Goal: Task Accomplishment & Management: Manage account settings

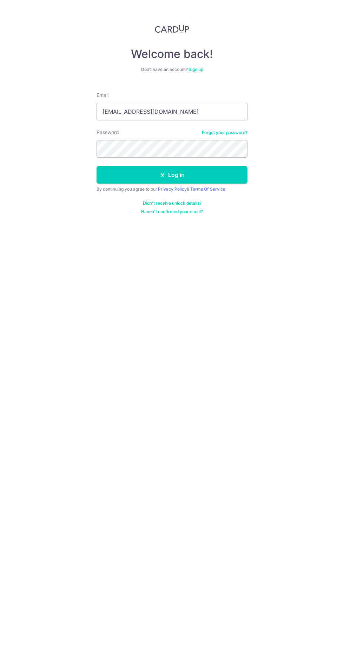
click at [169, 179] on button "Log in" at bounding box center [171, 175] width 151 height 18
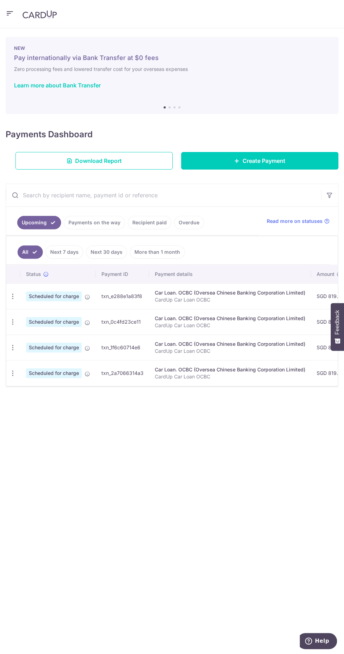
click at [14, 294] on icon "button" at bounding box center [12, 296] width 7 height 7
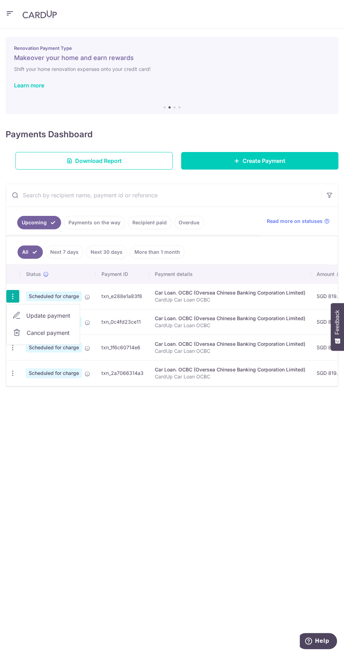
click at [60, 335] on link "Cancel payment" at bounding box center [43, 333] width 73 height 18
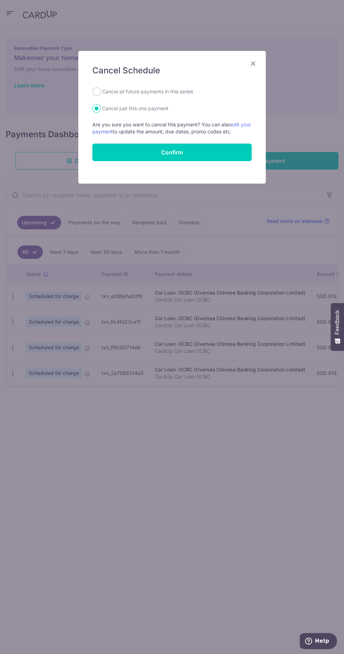
click at [256, 428] on div "Cancel Schedule Cancel all future payments in this series Cancel just this one …" at bounding box center [172, 327] width 344 height 654
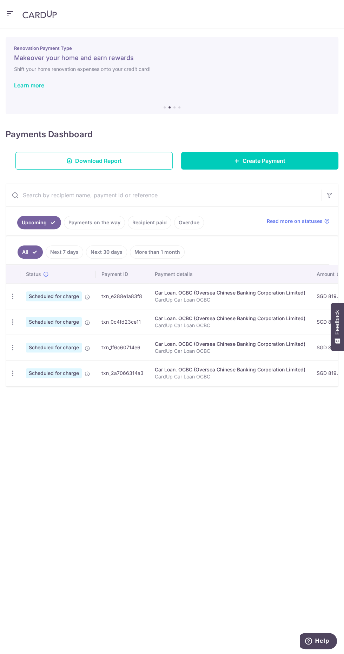
click at [14, 296] on icon "button" at bounding box center [12, 296] width 7 height 7
click at [56, 338] on link "Cancel payment" at bounding box center [43, 333] width 73 height 18
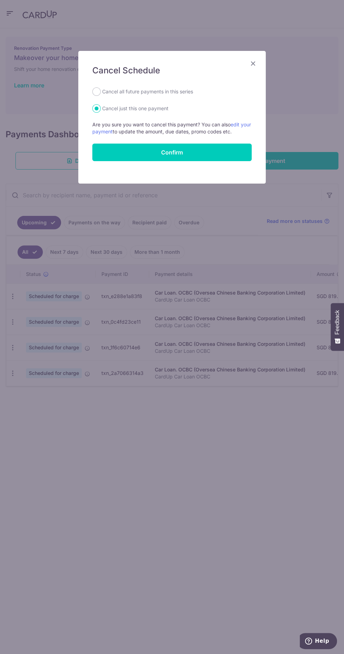
click at [189, 91] on label "Cancel all future payments in this series" at bounding box center [147, 91] width 91 height 8
click at [101, 91] on input "Cancel all future payments in this series" at bounding box center [96, 91] width 8 height 8
radio input "true"
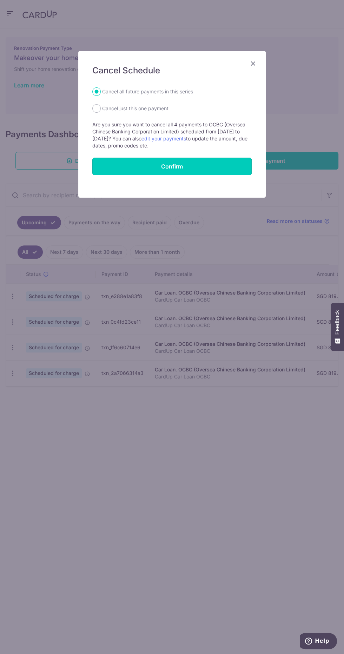
click at [206, 166] on button "Confirm" at bounding box center [171, 167] width 159 height 18
